Goal: Task Accomplishment & Management: Use online tool/utility

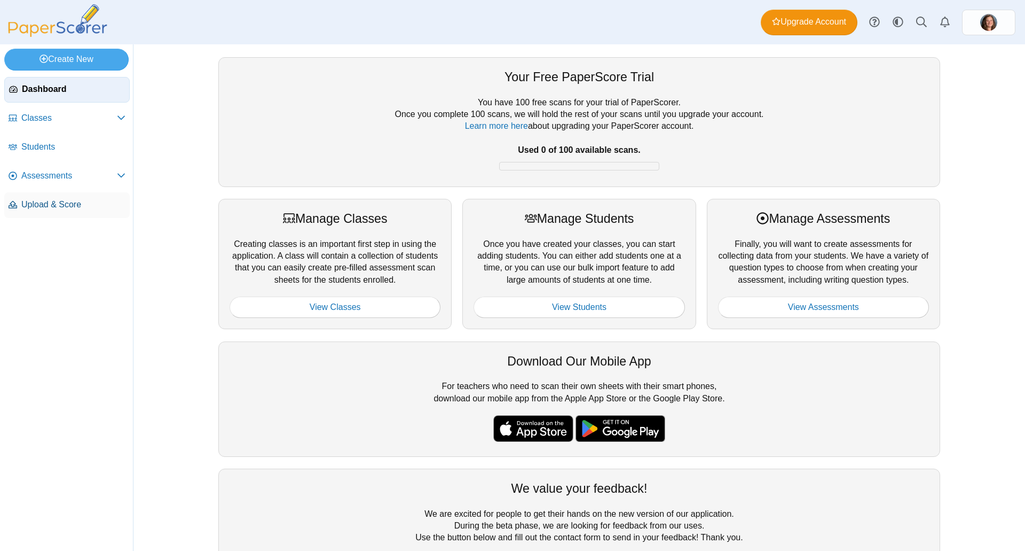
click at [106, 200] on span "Upload & Score" at bounding box center [73, 205] width 104 height 12
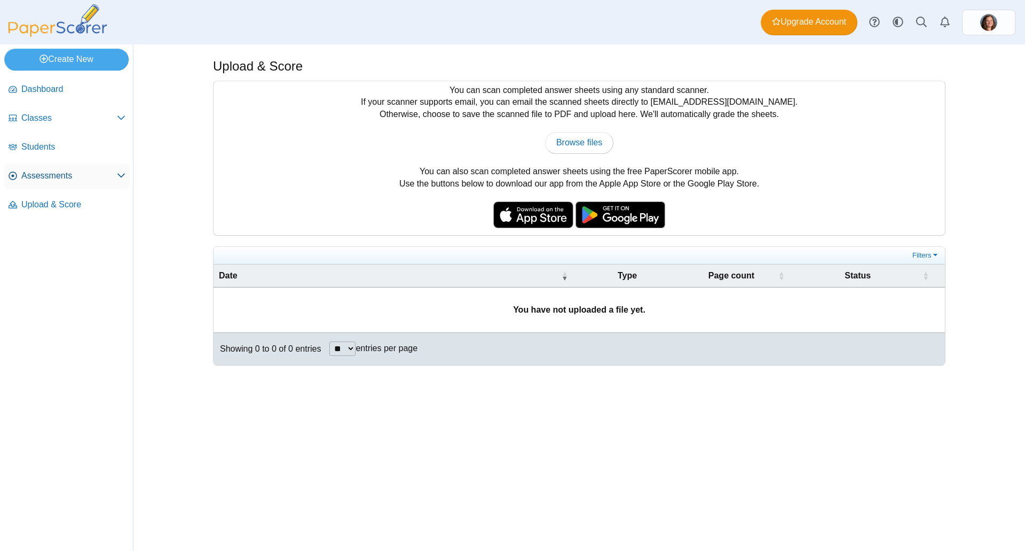
click at [94, 177] on span "Assessments" at bounding box center [69, 176] width 96 height 12
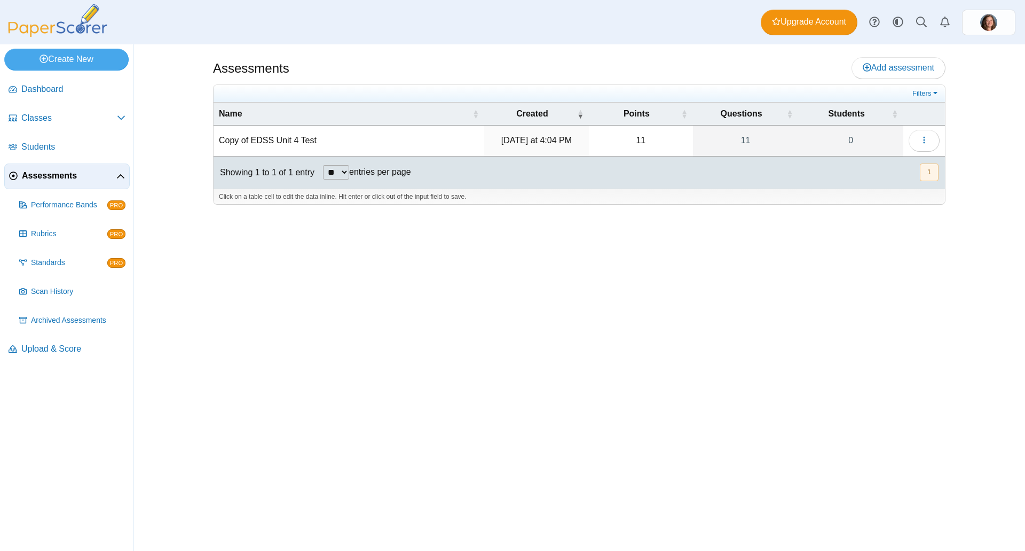
click at [297, 134] on td "Copy of EDSS Unit 4 Test" at bounding box center [349, 140] width 271 height 30
click at [924, 138] on icon "button" at bounding box center [924, 140] width 9 height 9
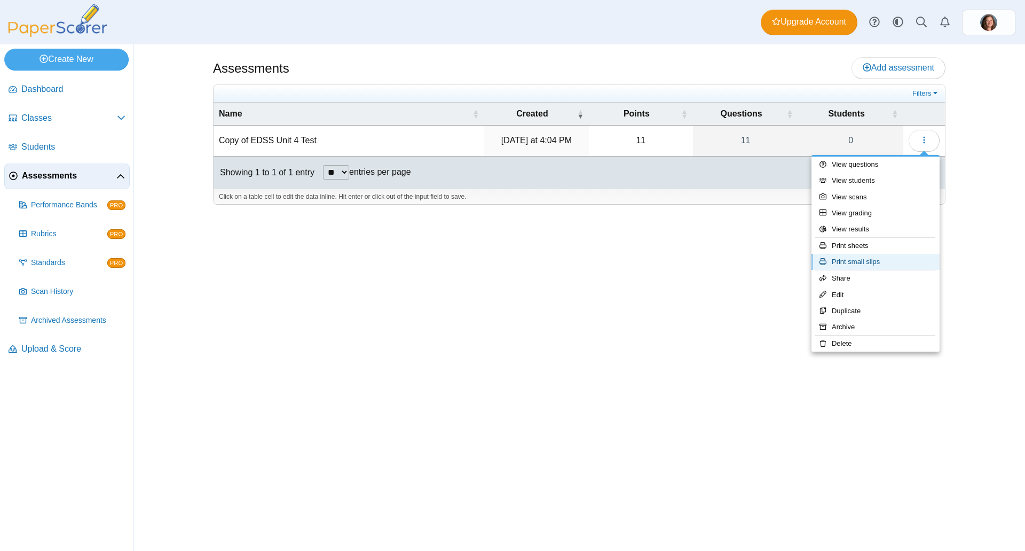
click at [866, 262] on link "Print small slips" at bounding box center [876, 262] width 128 height 16
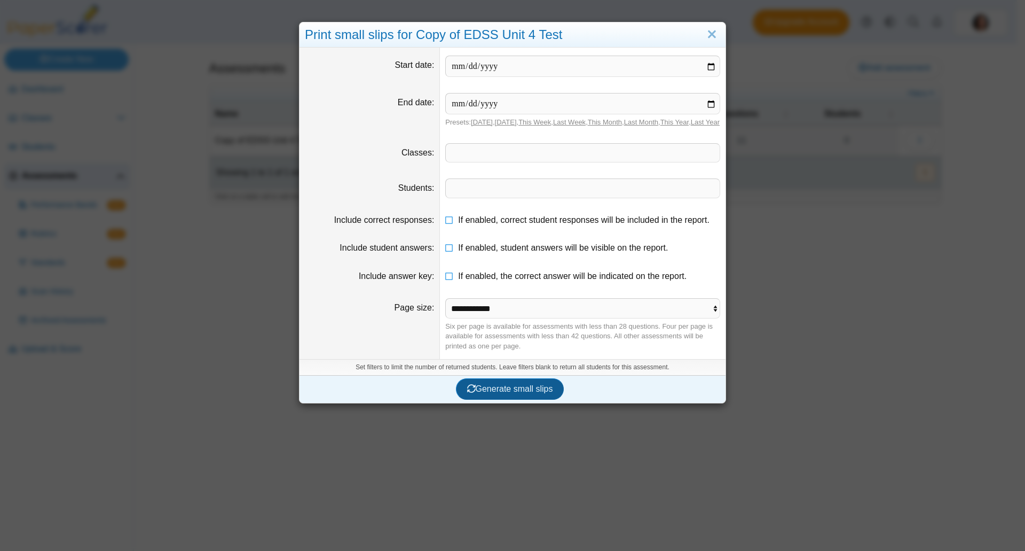
click at [526, 393] on span "Generate small slips" at bounding box center [510, 388] width 86 height 9
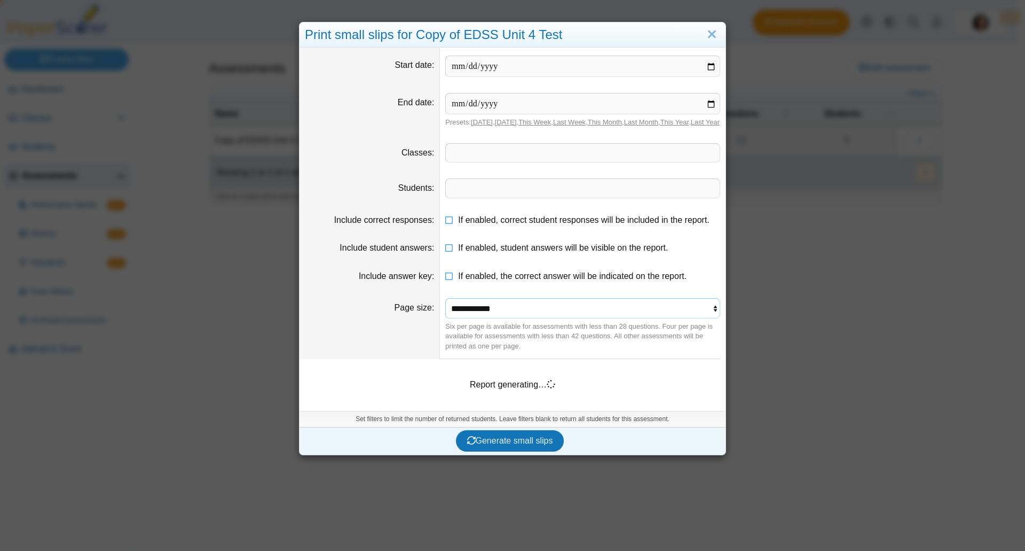
click at [693, 318] on select "**********" at bounding box center [582, 308] width 275 height 20
click at [357, 324] on dt "Page size" at bounding box center [370, 324] width 140 height 69
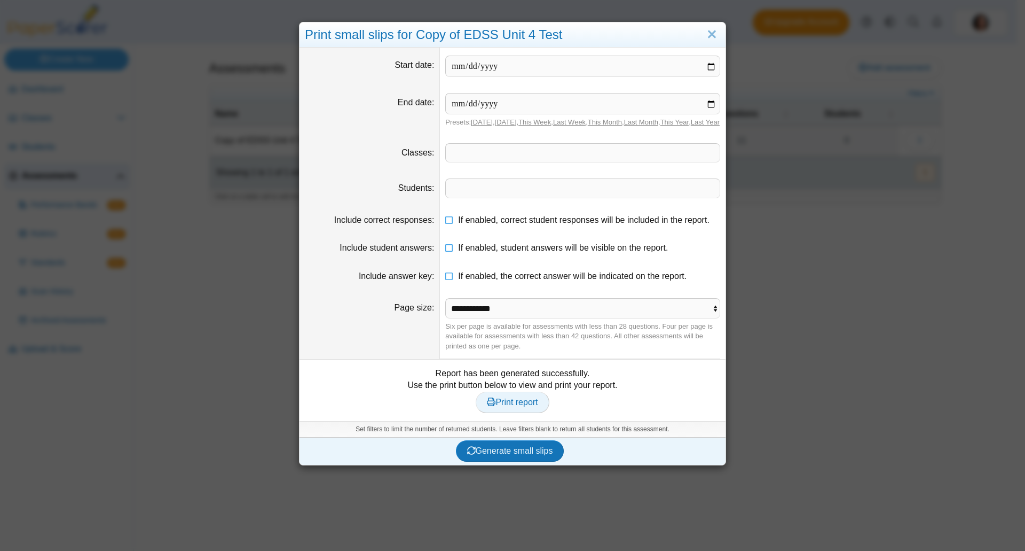
click at [487, 406] on icon at bounding box center [491, 401] width 9 height 9
click at [499, 406] on span "Print report" at bounding box center [512, 401] width 51 height 9
drag, startPoint x: 525, startPoint y: 159, endPoint x: 518, endPoint y: 161, distance: 7.4
click at [524, 159] on span at bounding box center [583, 153] width 274 height 18
click at [480, 162] on span at bounding box center [583, 153] width 274 height 18
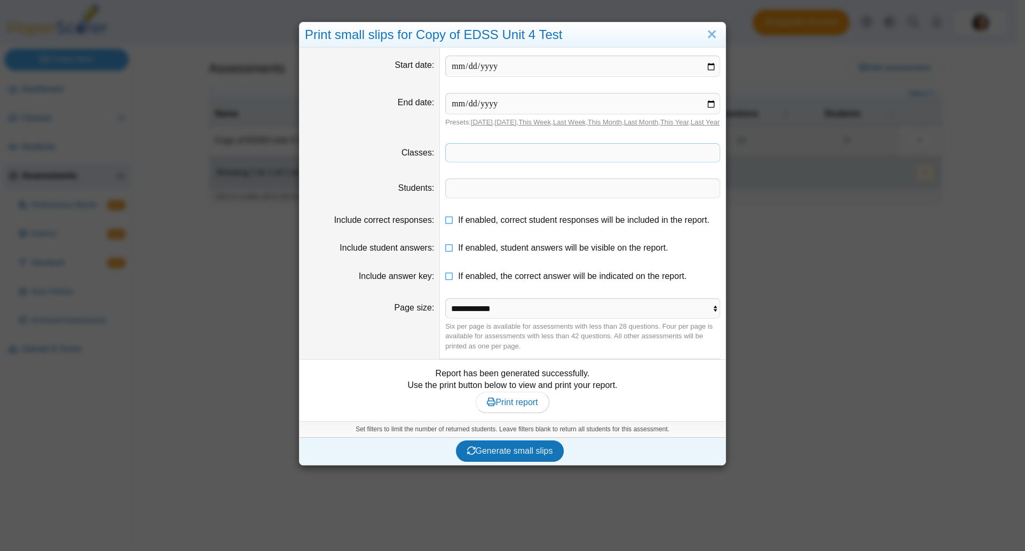
click at [478, 161] on span at bounding box center [583, 153] width 274 height 18
click at [497, 162] on span at bounding box center [583, 153] width 274 height 18
click at [559, 162] on span at bounding box center [583, 153] width 274 height 18
click at [567, 162] on span at bounding box center [583, 153] width 274 height 18
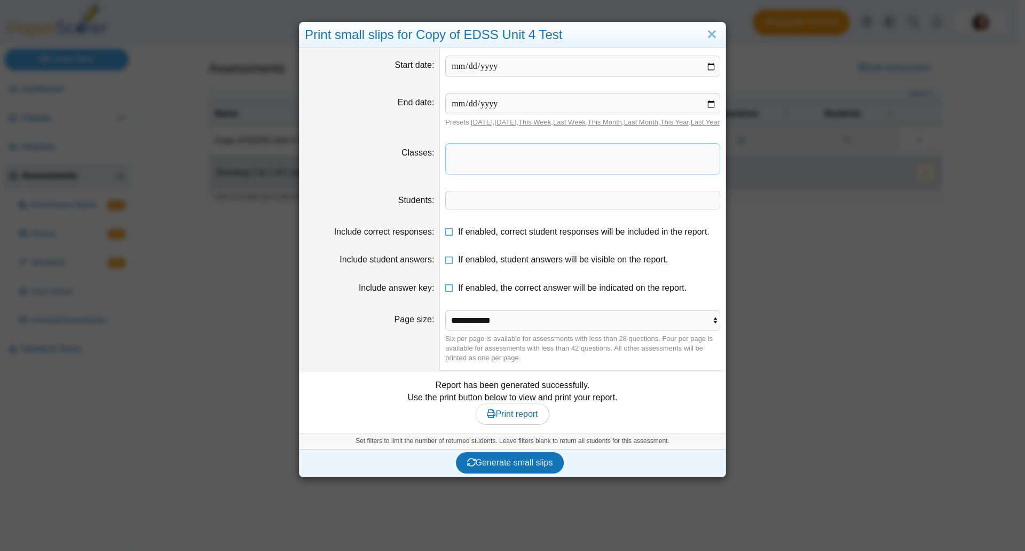
click at [648, 163] on span at bounding box center [583, 159] width 274 height 30
click at [647, 161] on span at bounding box center [583, 159] width 274 height 30
click at [509, 174] on span at bounding box center [583, 159] width 274 height 30
click at [513, 174] on span at bounding box center [583, 159] width 274 height 30
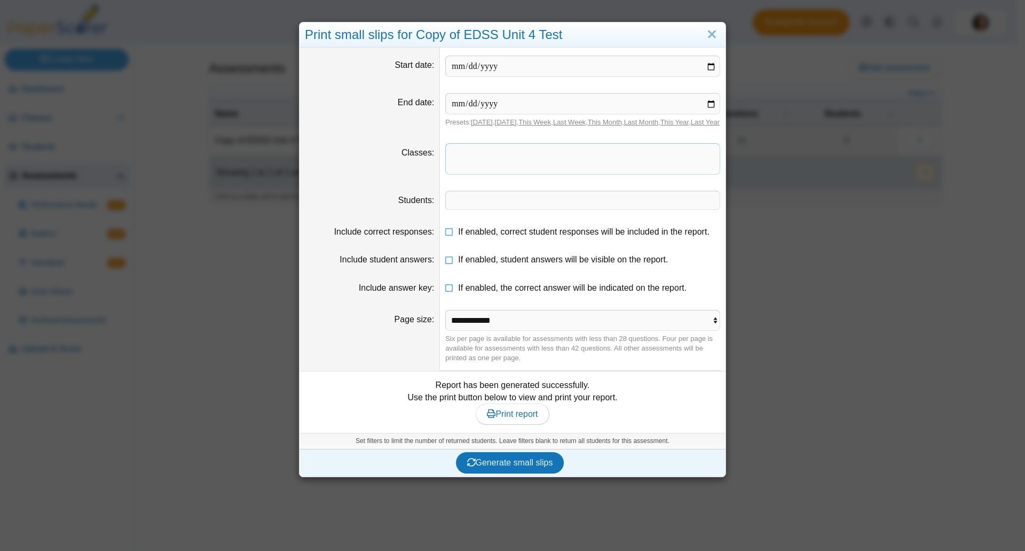
click at [513, 174] on span at bounding box center [583, 159] width 274 height 30
click at [554, 135] on dd "Presets: Today , Yesterday , This Week , Last Week , This Month , Last Month , …" at bounding box center [583, 110] width 286 height 50
click at [701, 67] on input "date" at bounding box center [582, 66] width 275 height 21
click at [591, 174] on span at bounding box center [583, 159] width 274 height 30
drag, startPoint x: 558, startPoint y: 205, endPoint x: 507, endPoint y: 198, distance: 51.7
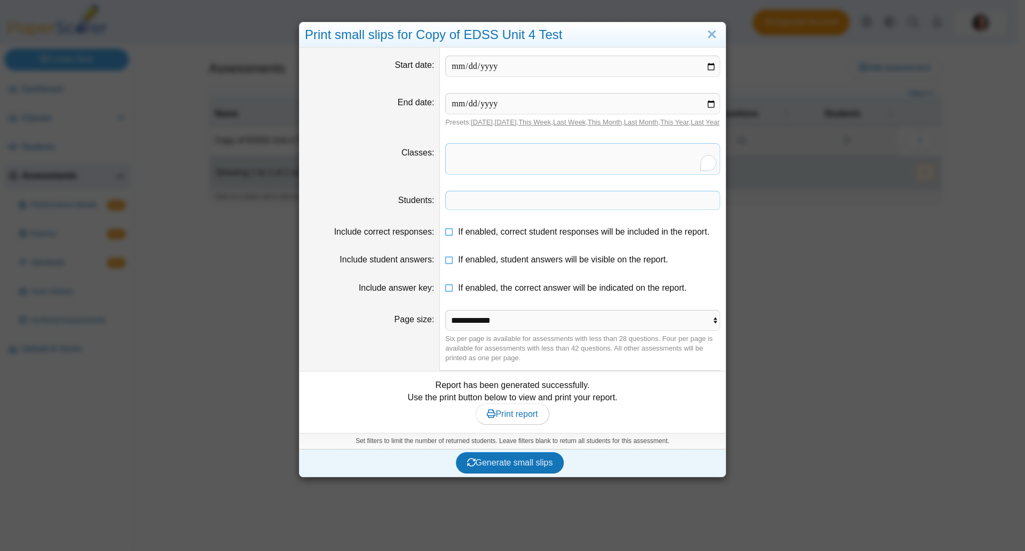
click at [512, 201] on span at bounding box center [583, 200] width 274 height 18
click at [667, 174] on span "To enrich screen reader interactions, please activate Accessibility in Grammarl…" at bounding box center [583, 159] width 274 height 30
click at [714, 39] on link "Close" at bounding box center [712, 35] width 17 height 18
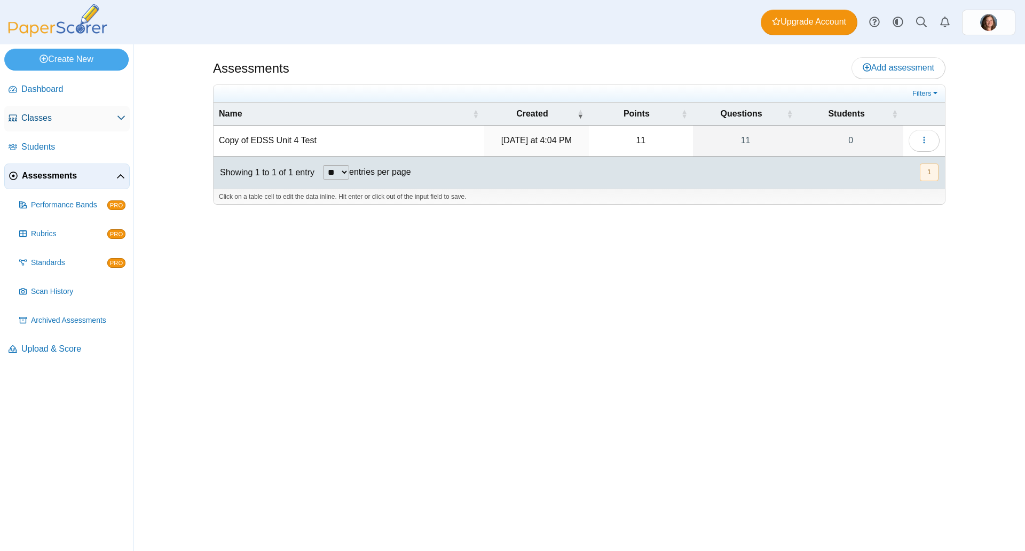
click at [33, 120] on span "Classes" at bounding box center [69, 118] width 96 height 12
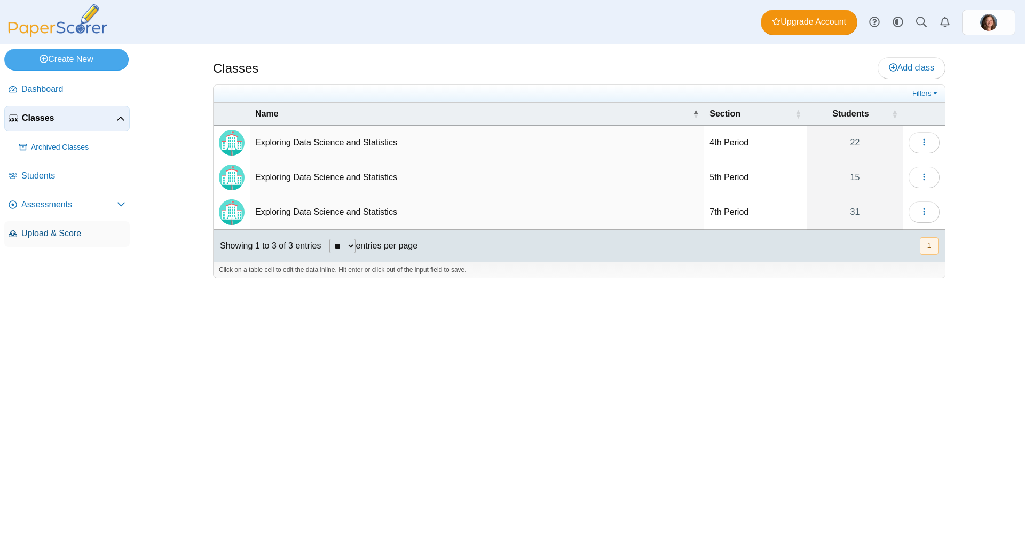
click at [42, 231] on span "Upload & Score" at bounding box center [73, 233] width 104 height 12
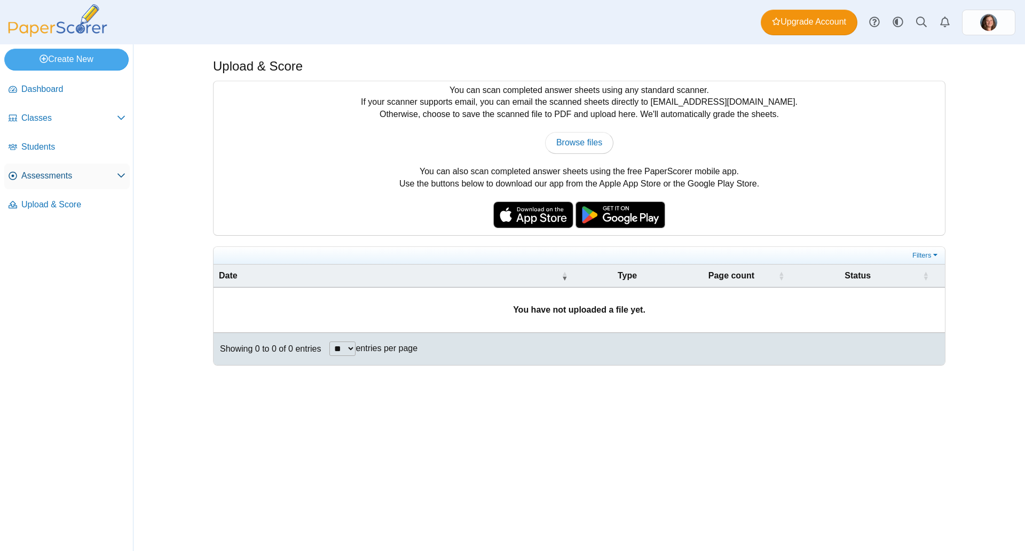
click at [60, 176] on span "Assessments" at bounding box center [69, 176] width 96 height 12
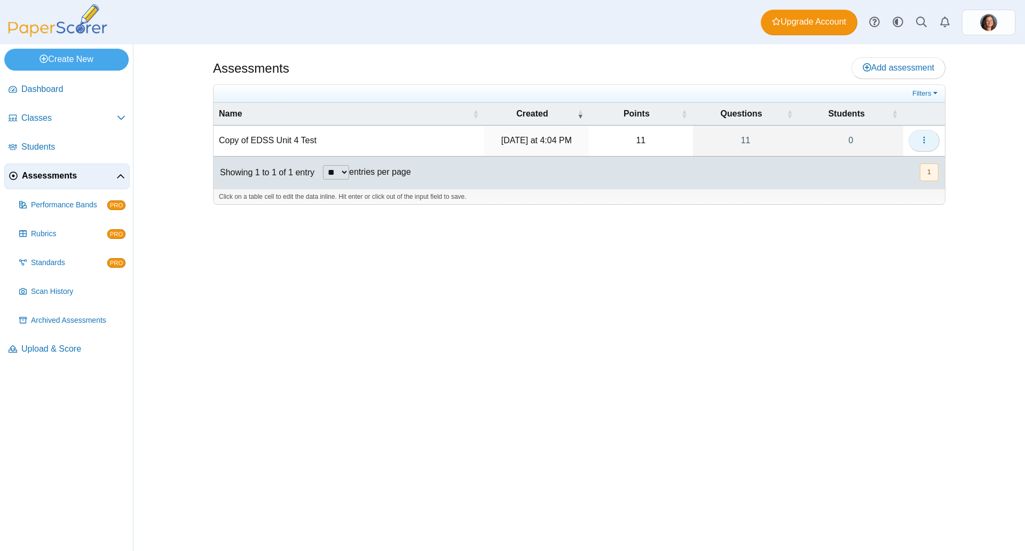
click at [926, 143] on icon "button" at bounding box center [924, 140] width 9 height 9
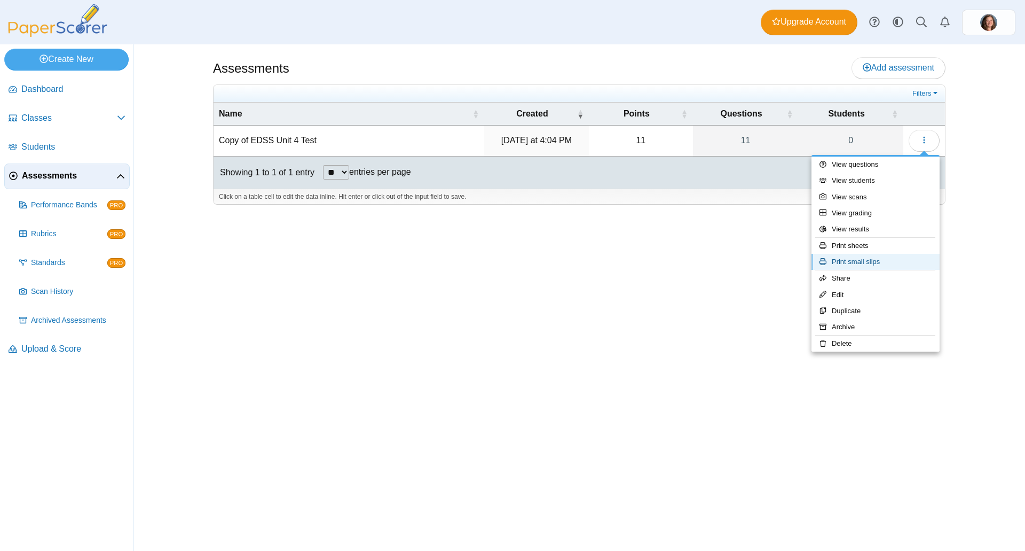
click at [876, 258] on link "Print small slips" at bounding box center [876, 262] width 128 height 16
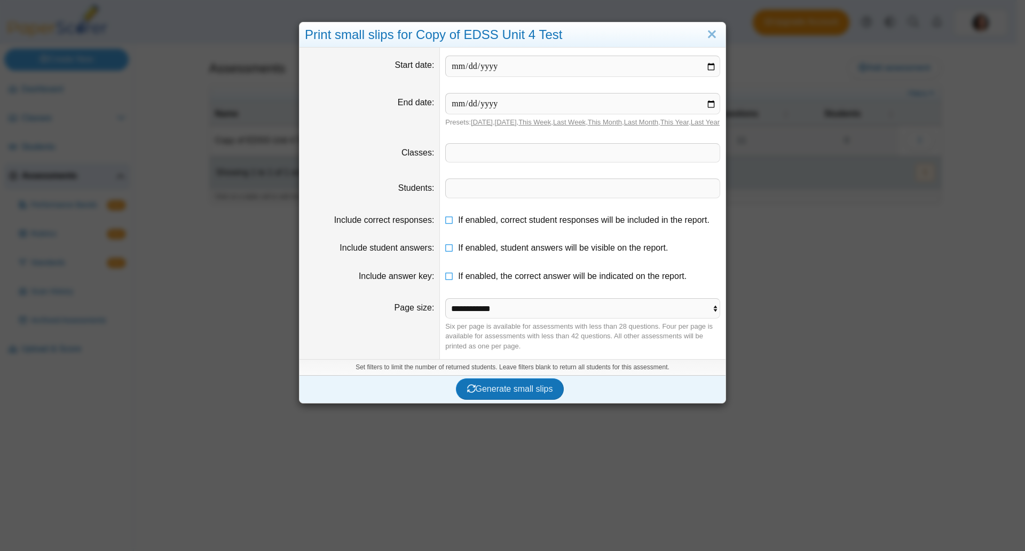
click at [508, 159] on span at bounding box center [583, 153] width 274 height 18
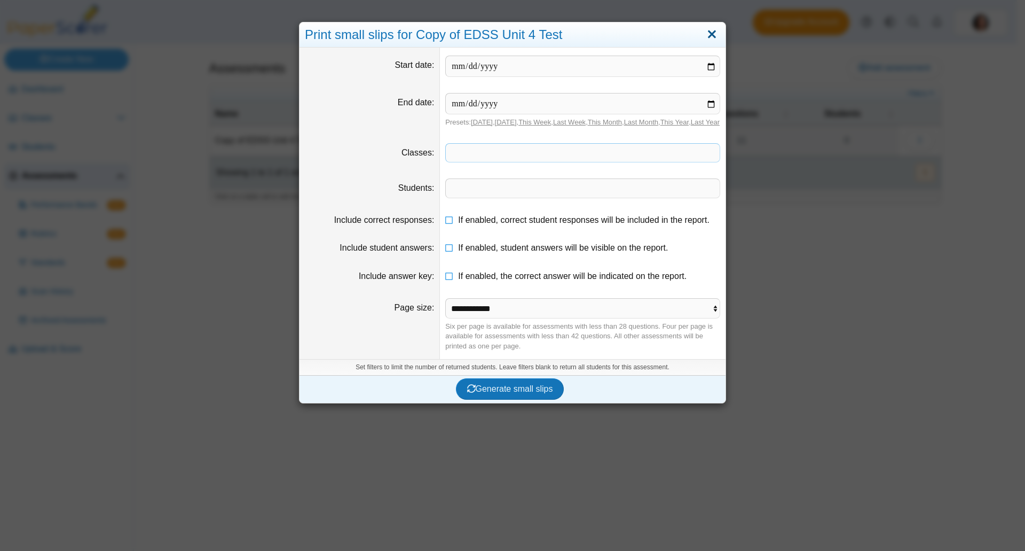
click at [715, 27] on div "Print small slips for Copy of EDSS Unit 4 Test Start date End date Presets: Tod…" at bounding box center [512, 275] width 1025 height 551
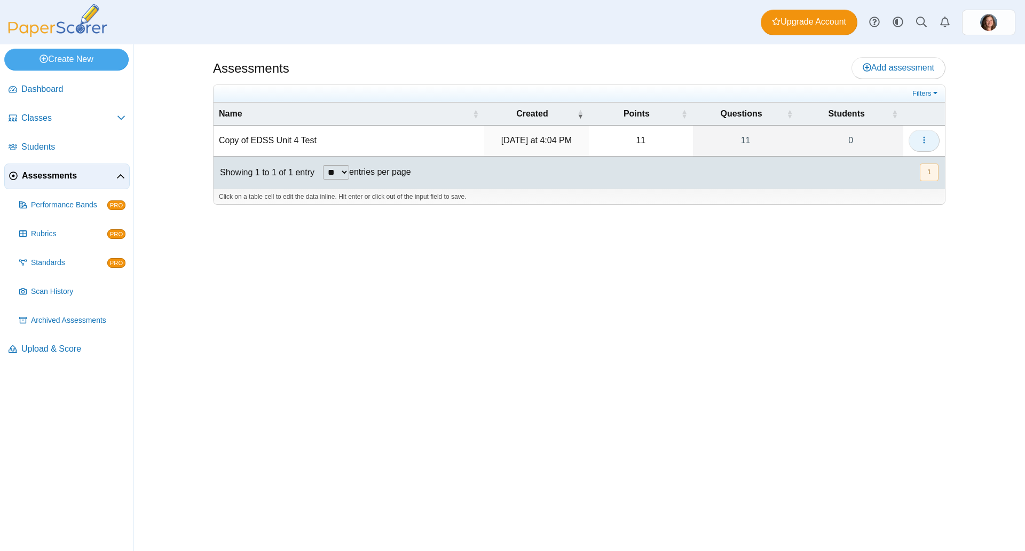
click at [921, 145] on span "button" at bounding box center [924, 140] width 9 height 9
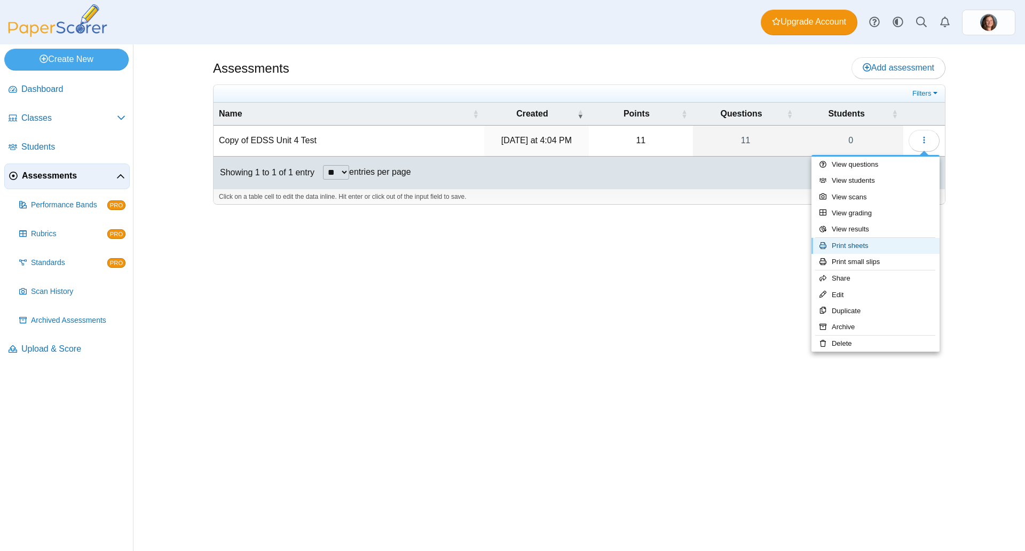
click at [867, 246] on link "Print sheets" at bounding box center [876, 246] width 128 height 16
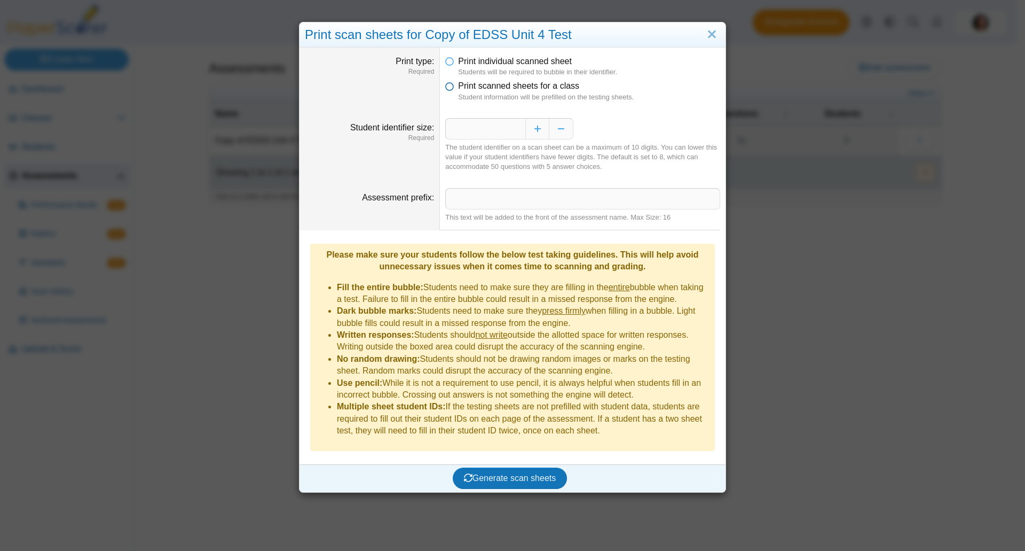
click at [447, 88] on icon at bounding box center [449, 83] width 9 height 7
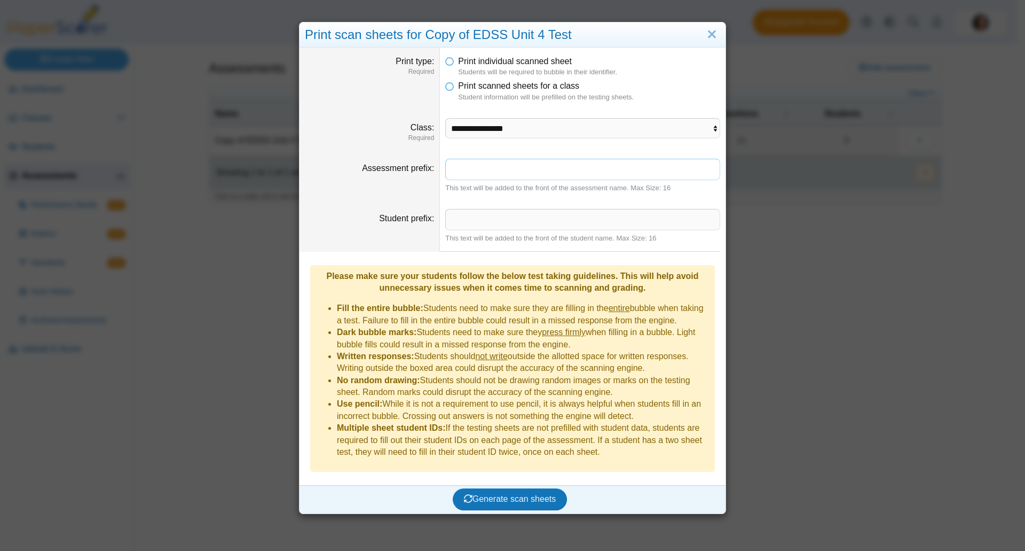
click at [510, 178] on input "Assessment prefix" at bounding box center [582, 169] width 275 height 21
click at [485, 222] on input "Student prefix" at bounding box center [582, 219] width 275 height 21
click at [488, 128] on select "**********" at bounding box center [582, 128] width 275 height 20
select select "**********"
click at [445, 118] on select "**********" at bounding box center [582, 128] width 275 height 20
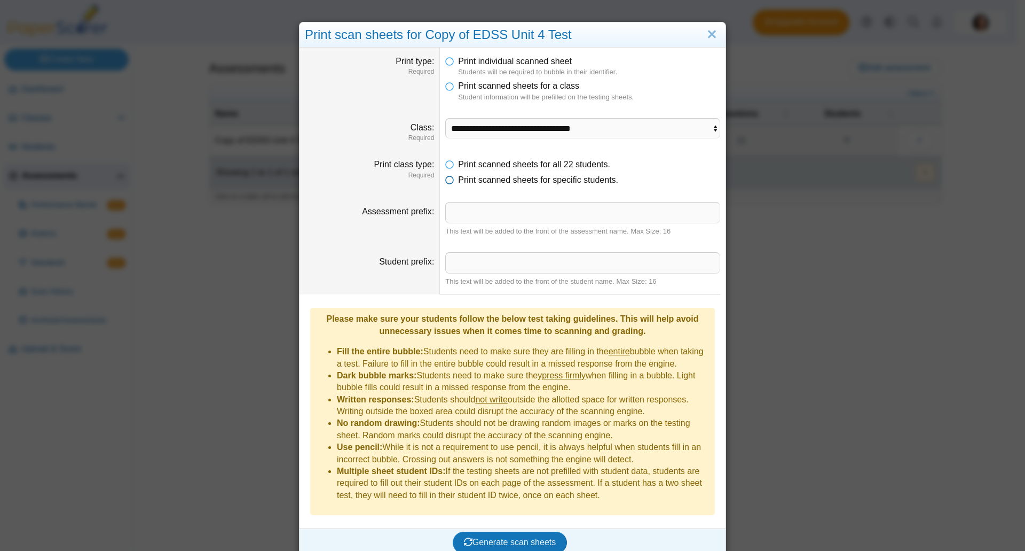
click at [445, 182] on icon at bounding box center [449, 177] width 9 height 7
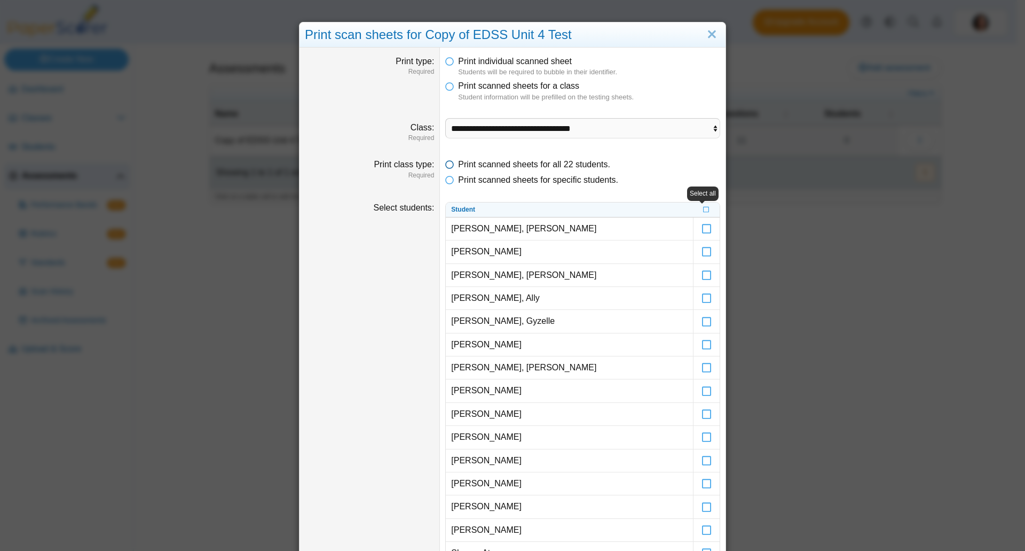
click at [445, 164] on icon at bounding box center [449, 162] width 9 height 7
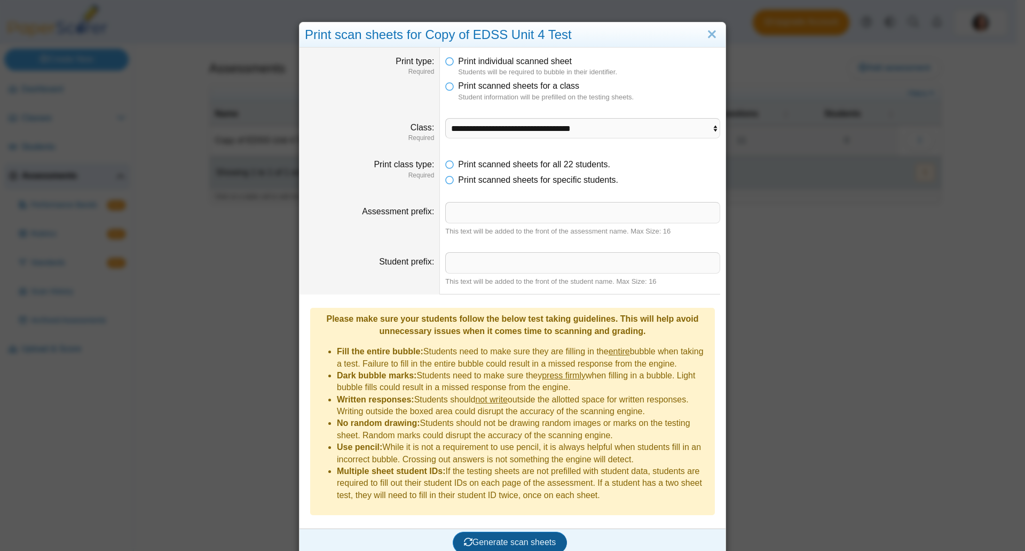
click at [541, 537] on span "Generate scan sheets" at bounding box center [510, 541] width 92 height 9
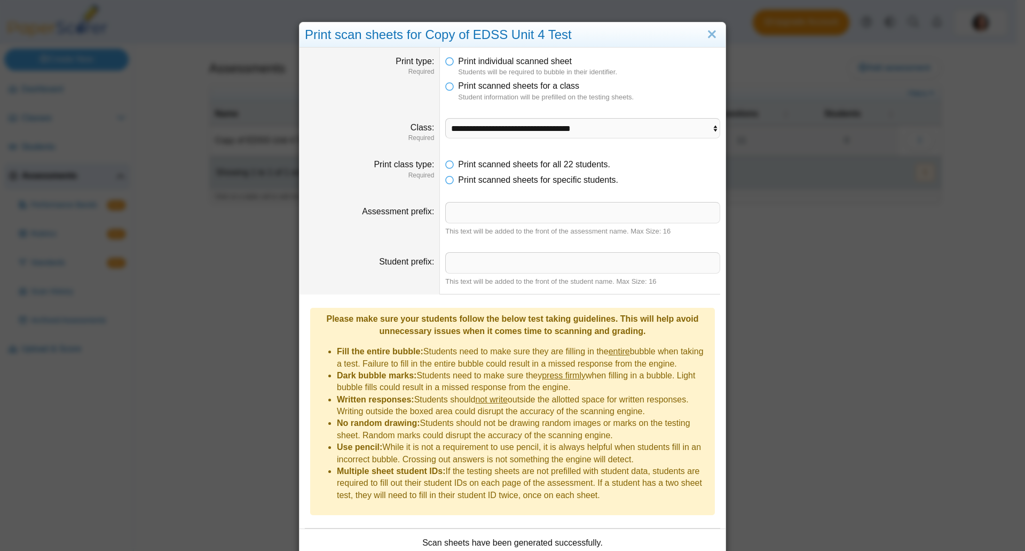
scroll to position [81, 0]
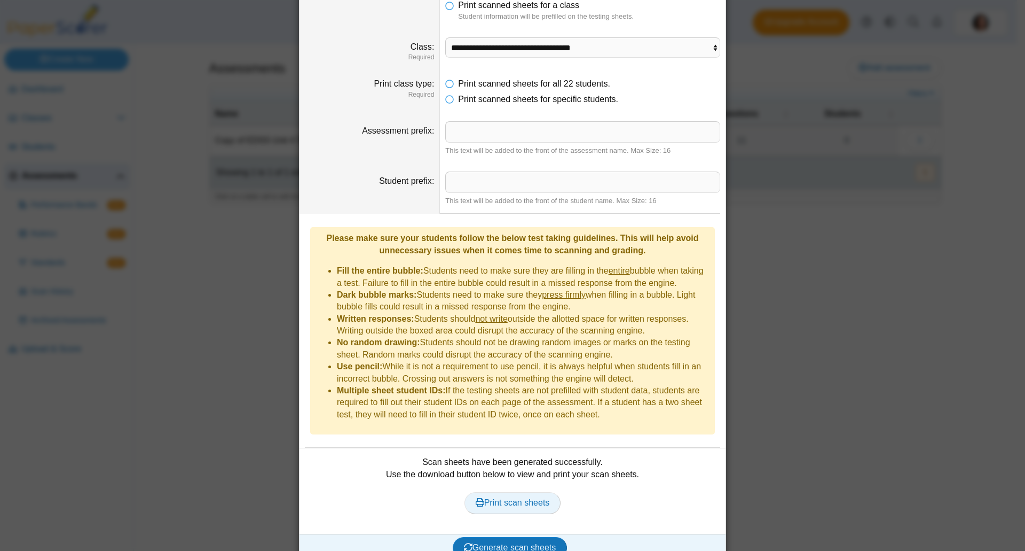
click at [481, 498] on span "Print scan sheets" at bounding box center [513, 502] width 74 height 9
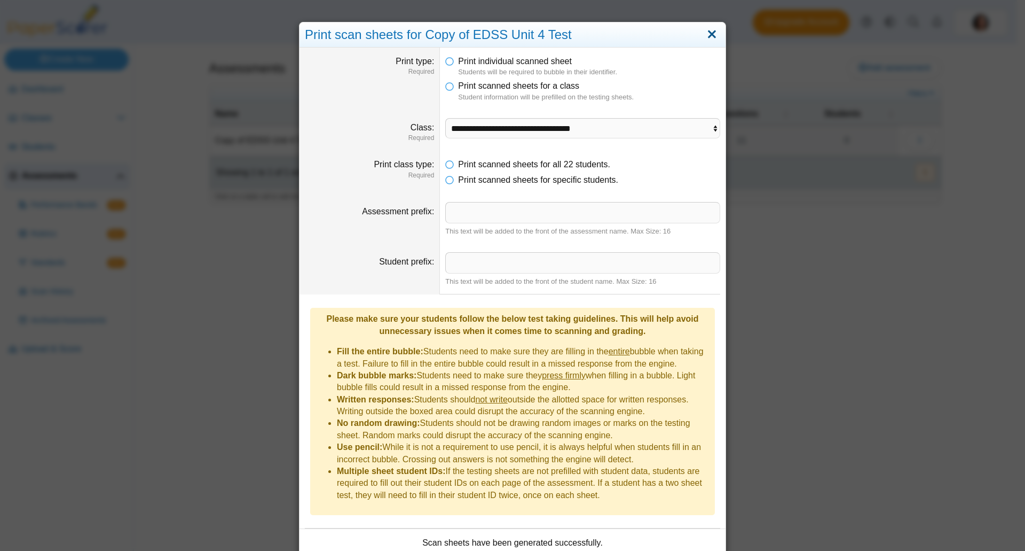
click at [704, 35] on link "Close" at bounding box center [712, 35] width 17 height 18
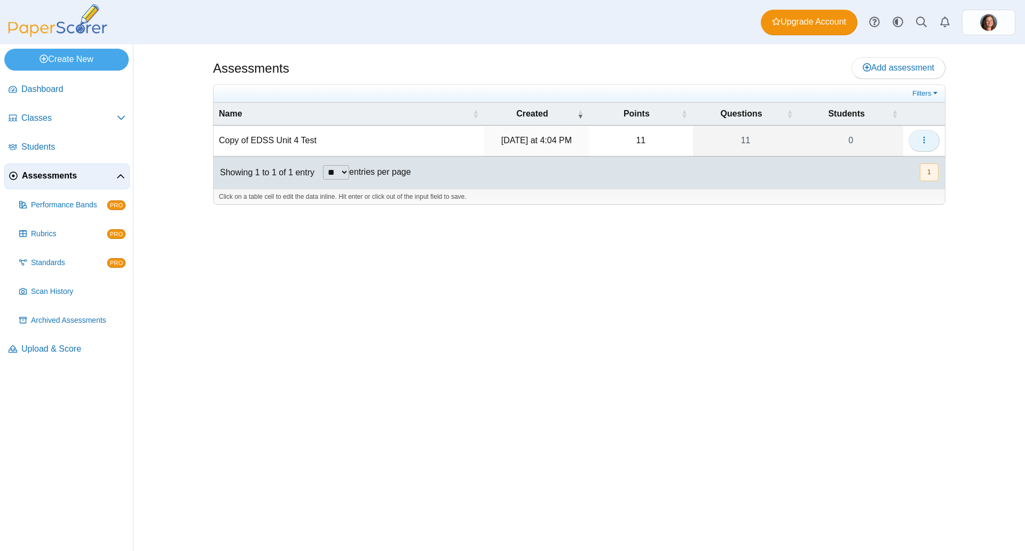
click at [929, 140] on button "button" at bounding box center [924, 140] width 31 height 21
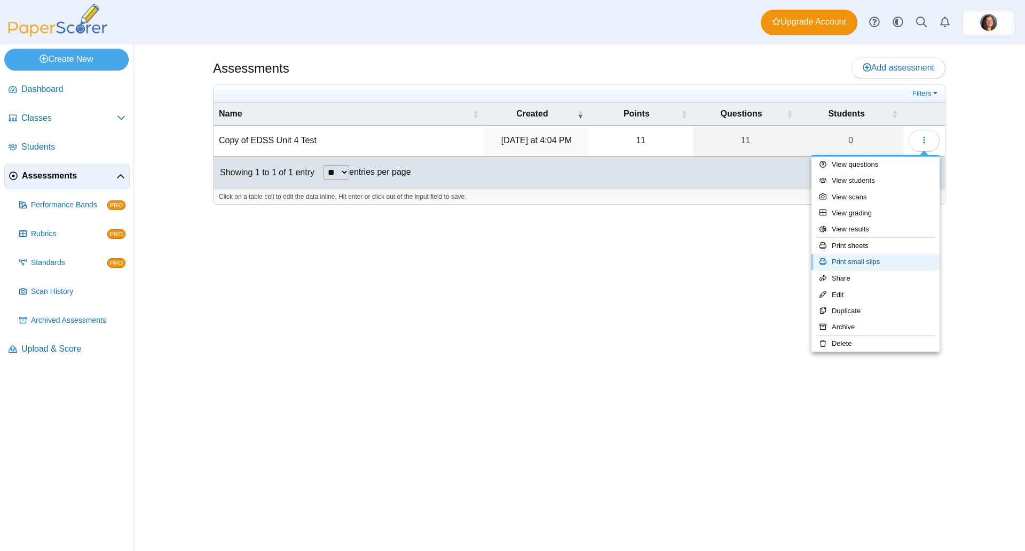
click at [890, 266] on link "Print small slips" at bounding box center [876, 262] width 128 height 16
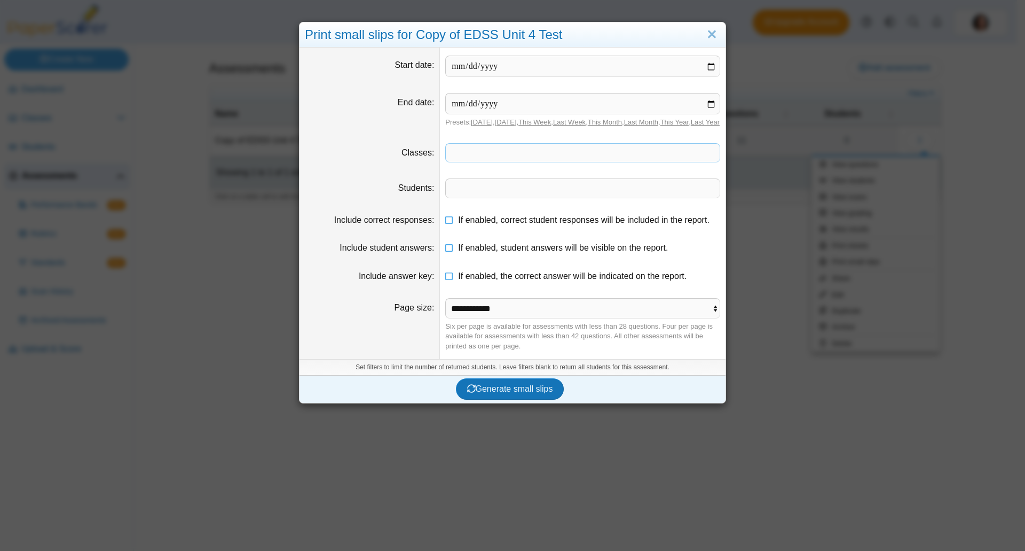
click at [454, 162] on span at bounding box center [583, 153] width 274 height 18
click at [456, 162] on span at bounding box center [583, 153] width 274 height 18
click at [533, 162] on span at bounding box center [583, 153] width 274 height 18
click at [544, 162] on span at bounding box center [583, 153] width 274 height 18
click at [508, 162] on span at bounding box center [583, 153] width 274 height 18
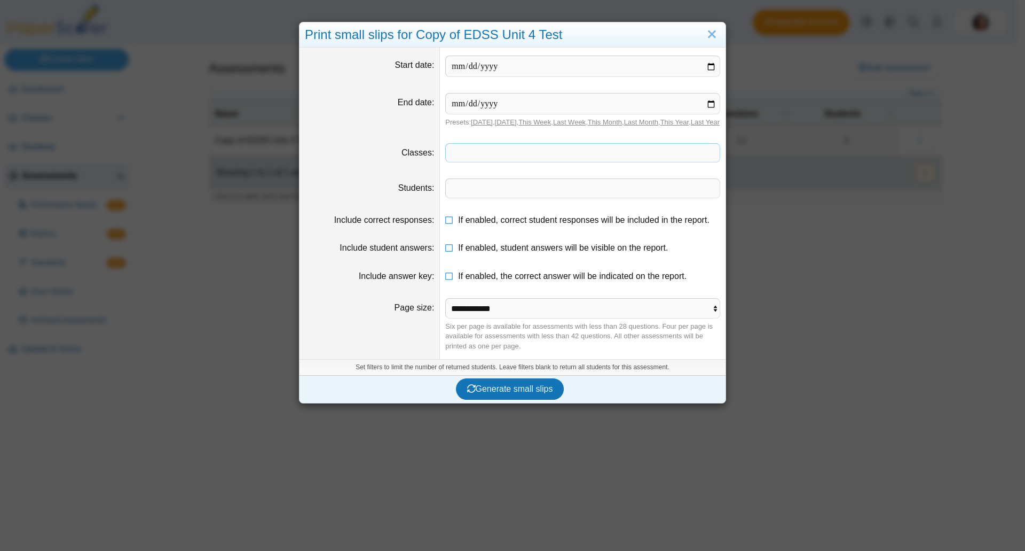
click at [508, 162] on span at bounding box center [583, 153] width 274 height 18
click at [510, 162] on span at bounding box center [583, 153] width 274 height 18
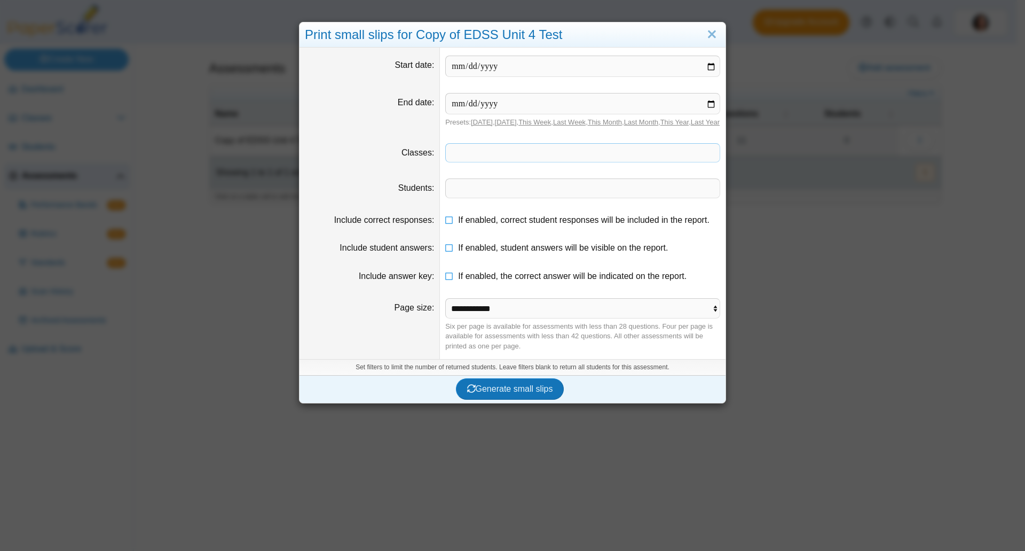
click at [509, 156] on span at bounding box center [583, 153] width 274 height 18
click at [507, 159] on span at bounding box center [583, 153] width 274 height 18
click at [543, 318] on select "**********" at bounding box center [582, 308] width 275 height 20
click at [445, 308] on select "**********" at bounding box center [582, 308] width 275 height 20
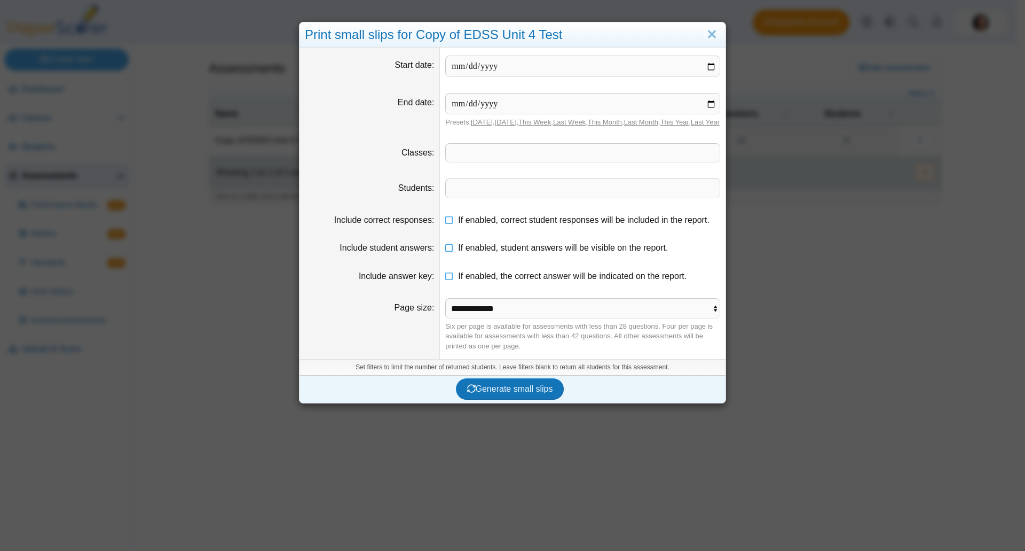
click at [462, 148] on dd "​" at bounding box center [583, 152] width 286 height 35
click at [470, 162] on span at bounding box center [583, 153] width 274 height 18
click at [519, 318] on select "**********" at bounding box center [582, 308] width 275 height 20
select select "**********"
click at [445, 308] on select "**********" at bounding box center [582, 308] width 275 height 20
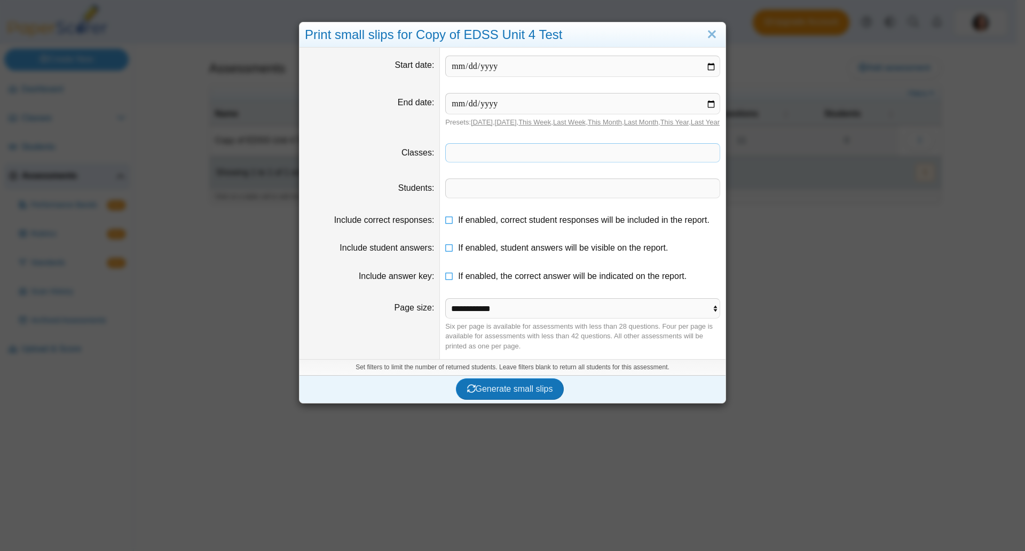
click at [489, 158] on span at bounding box center [583, 153] width 274 height 18
click at [704, 37] on link "Close" at bounding box center [712, 35] width 17 height 18
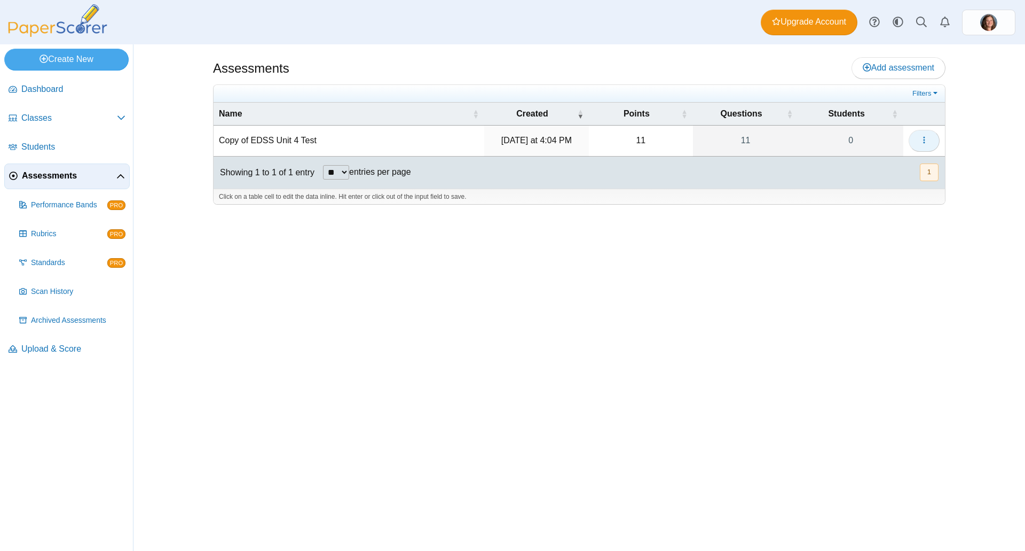
click at [919, 144] on button "button" at bounding box center [924, 140] width 31 height 21
